Goal: Information Seeking & Learning: Check status

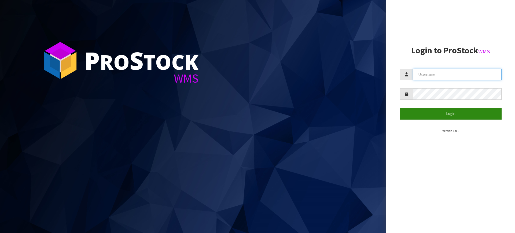
type input "[PERSON_NAME][EMAIL_ADDRESS][DOMAIN_NAME]"
click at [445, 113] on button "Login" at bounding box center [451, 114] width 102 height 12
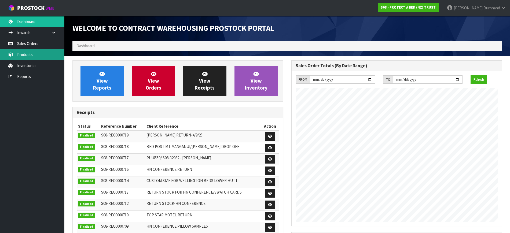
scroll to position [297, 219]
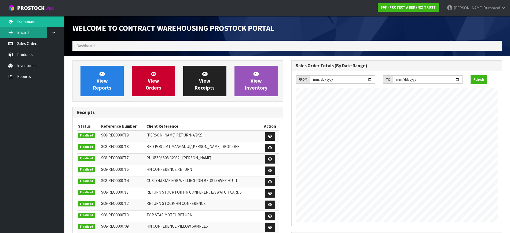
click at [29, 28] on link "Inwards" at bounding box center [32, 32] width 64 height 11
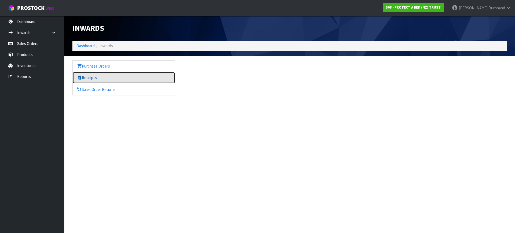
click at [95, 76] on link "Receipts" at bounding box center [124, 77] width 102 height 11
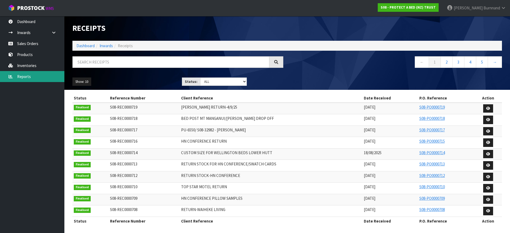
click at [19, 80] on link "Reports" at bounding box center [32, 76] width 64 height 11
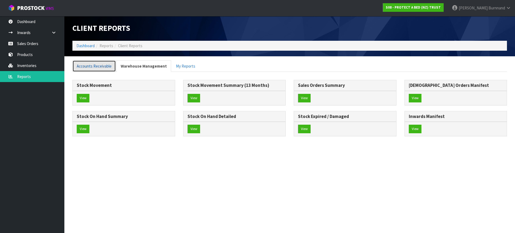
click at [101, 64] on link "Accounts Receivable" at bounding box center [93, 66] width 43 height 12
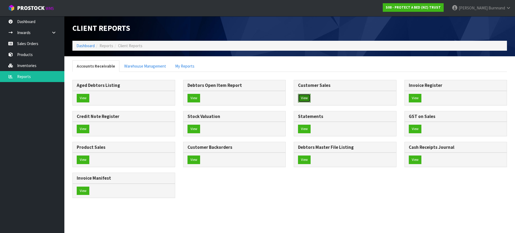
click at [306, 99] on button "View" at bounding box center [304, 98] width 13 height 9
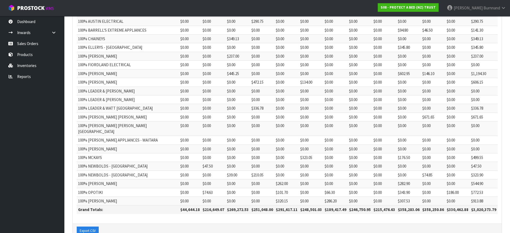
scroll to position [123, 0]
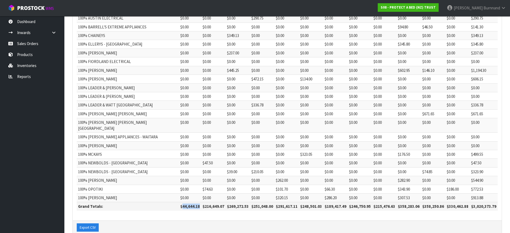
drag, startPoint x: 177, startPoint y: 196, endPoint x: 195, endPoint y: 195, distance: 17.5
click at [195, 202] on th "$44,644.18" at bounding box center [190, 206] width 22 height 9
copy th "44,644.18"
